Goal: Find contact information: Find contact information

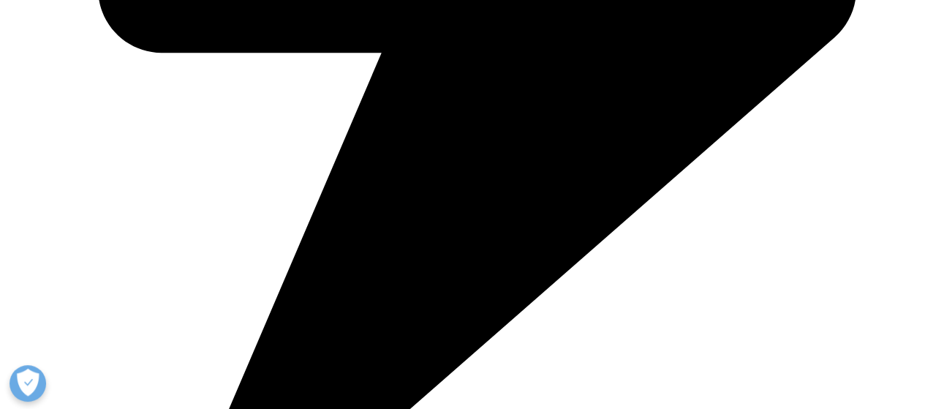
scroll to position [805, 0]
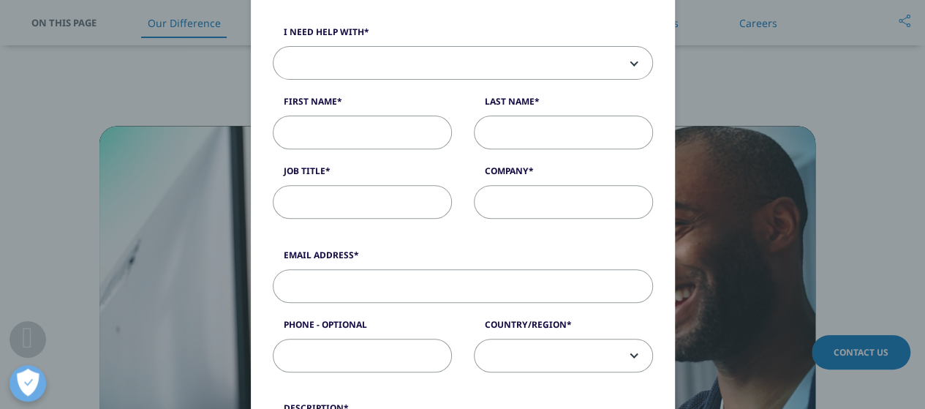
scroll to position [219, 0]
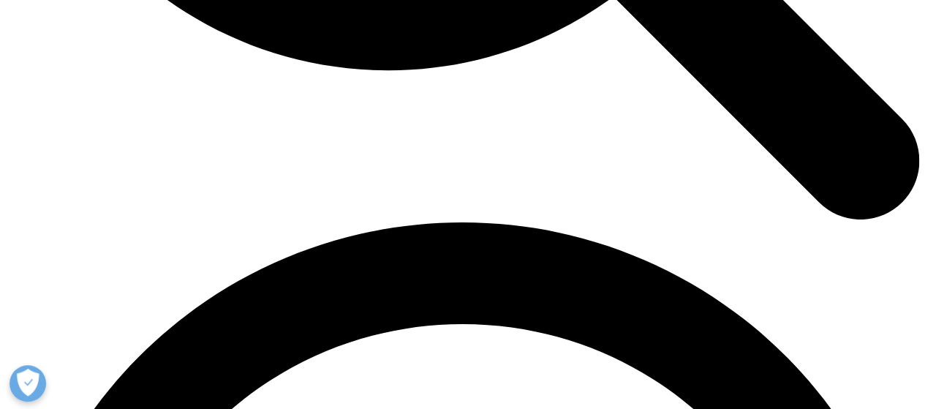
scroll to position [1609, 0]
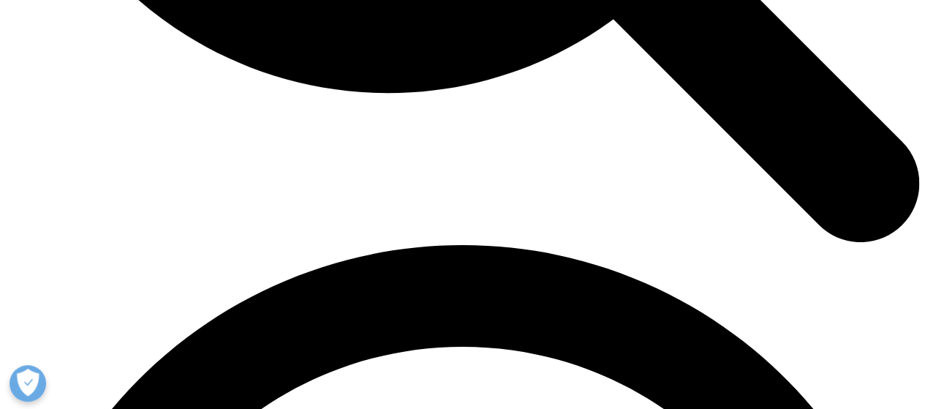
drag, startPoint x: 146, startPoint y: 252, endPoint x: 39, endPoint y: 255, distance: 106.8
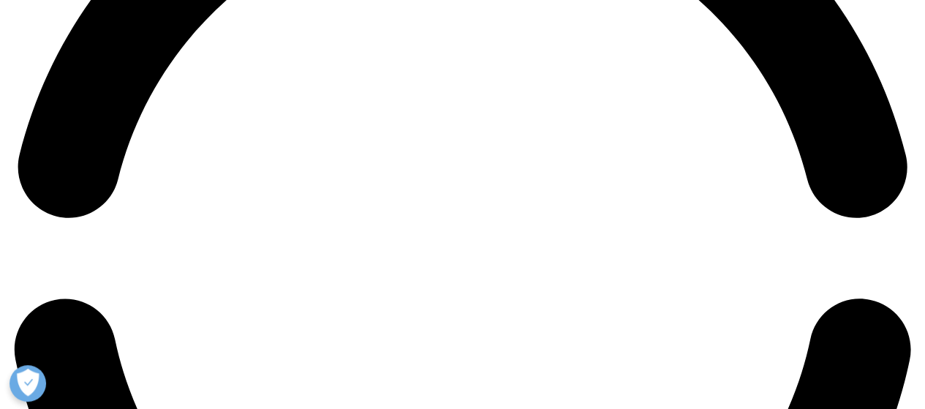
scroll to position [2048, 0]
